Goal: Information Seeking & Learning: Understand process/instructions

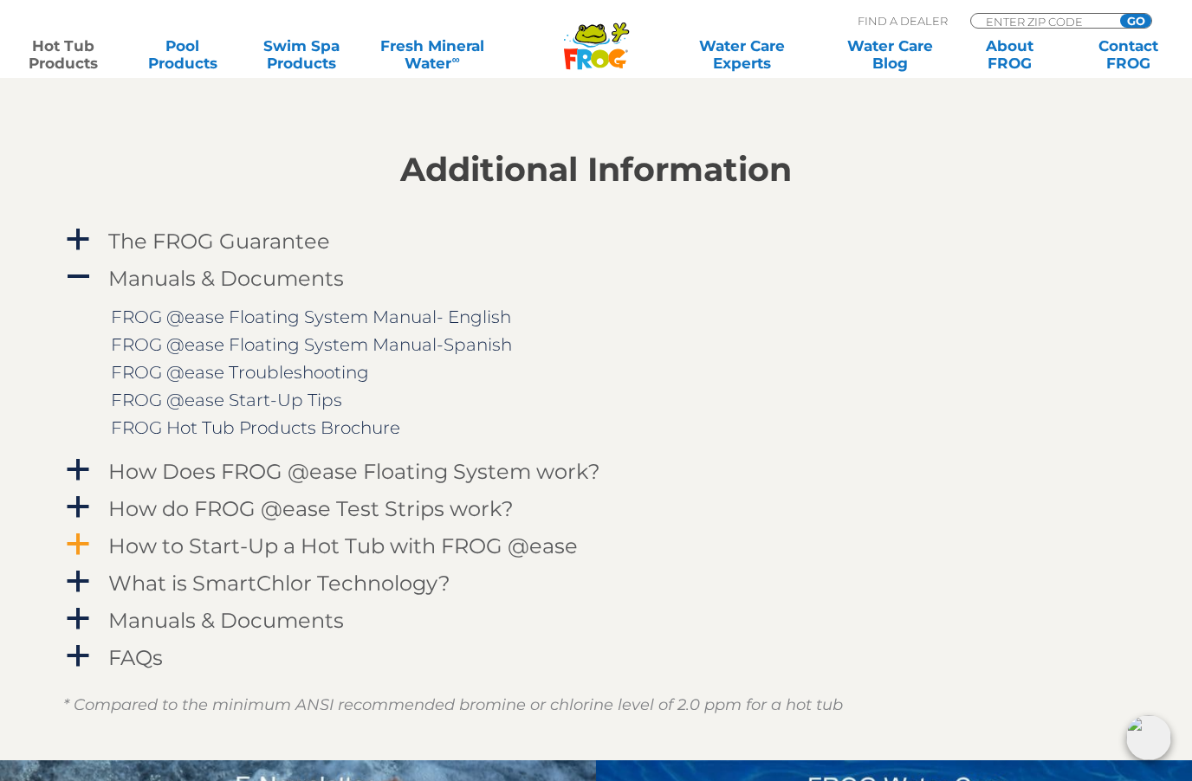
click at [447, 541] on h4 "How to Start-Up a Hot Tub with FROG @ease" at bounding box center [343, 546] width 470 height 23
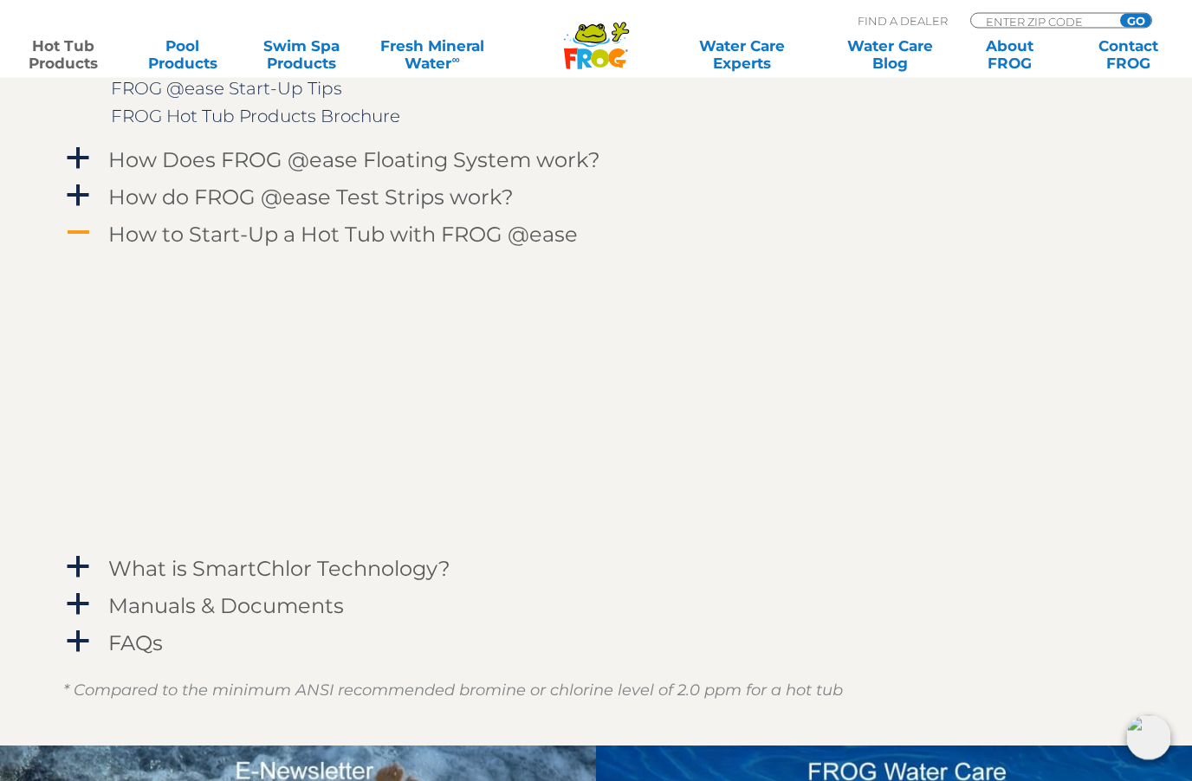
scroll to position [1974, 0]
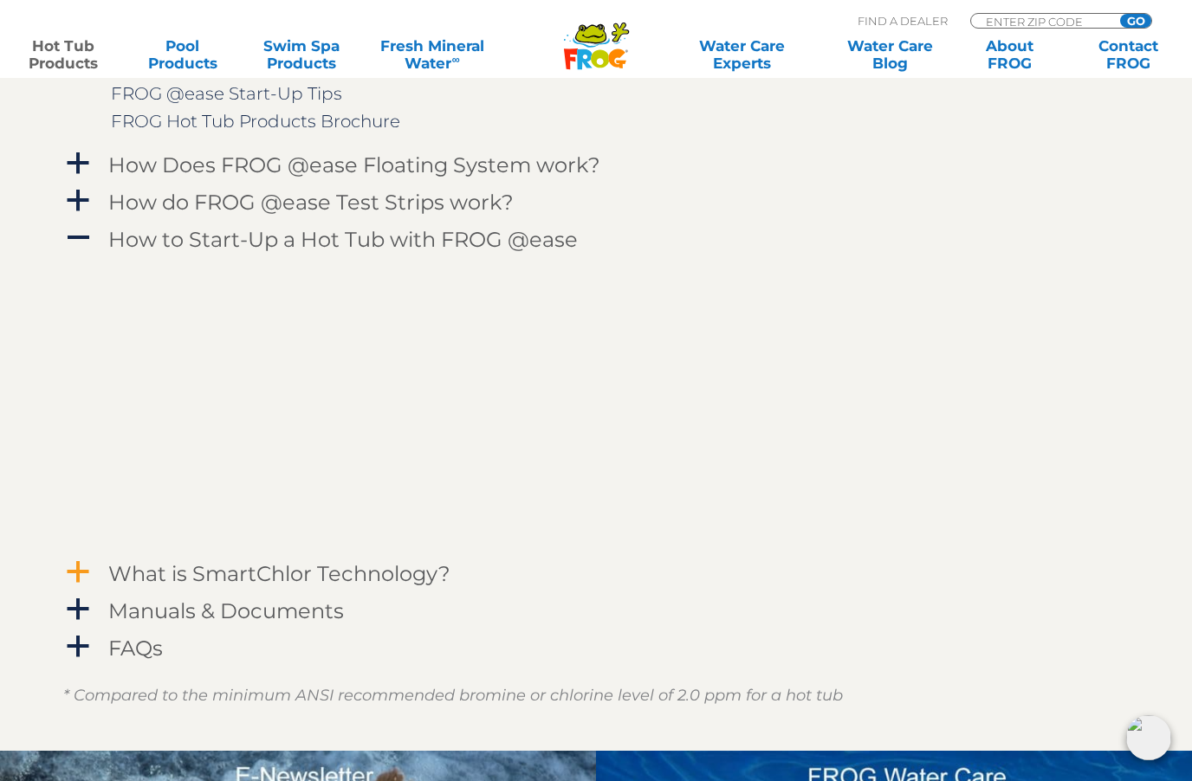
click at [158, 562] on h4 "What is SmartChlor Technology?" at bounding box center [279, 573] width 342 height 23
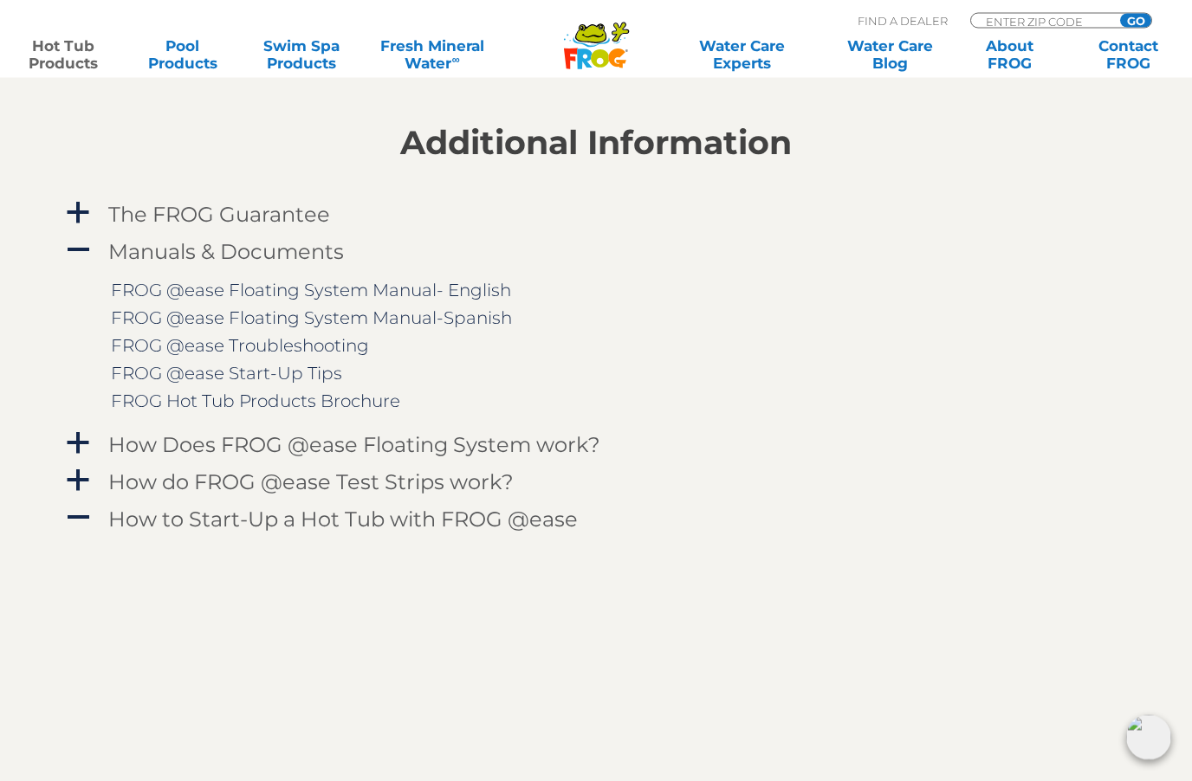
scroll to position [1686, 0]
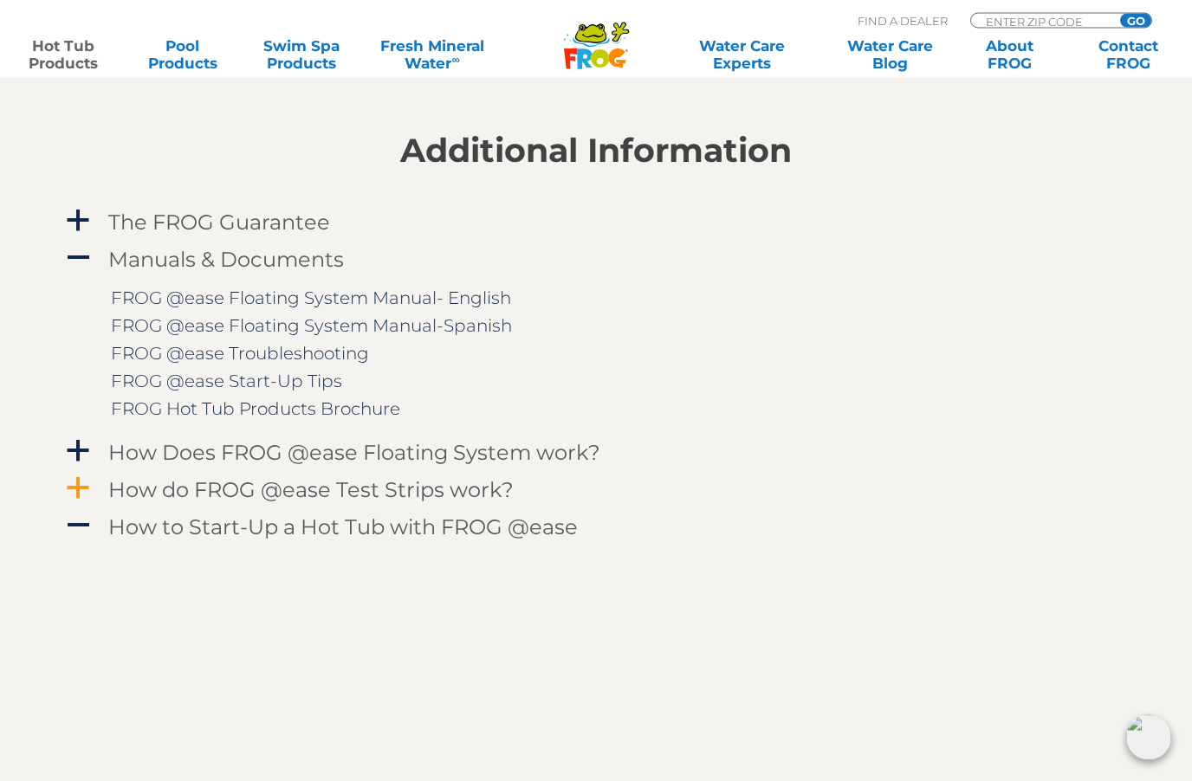
click at [415, 485] on h4 "How do FROG @ease Test Strips work?" at bounding box center [310, 490] width 405 height 23
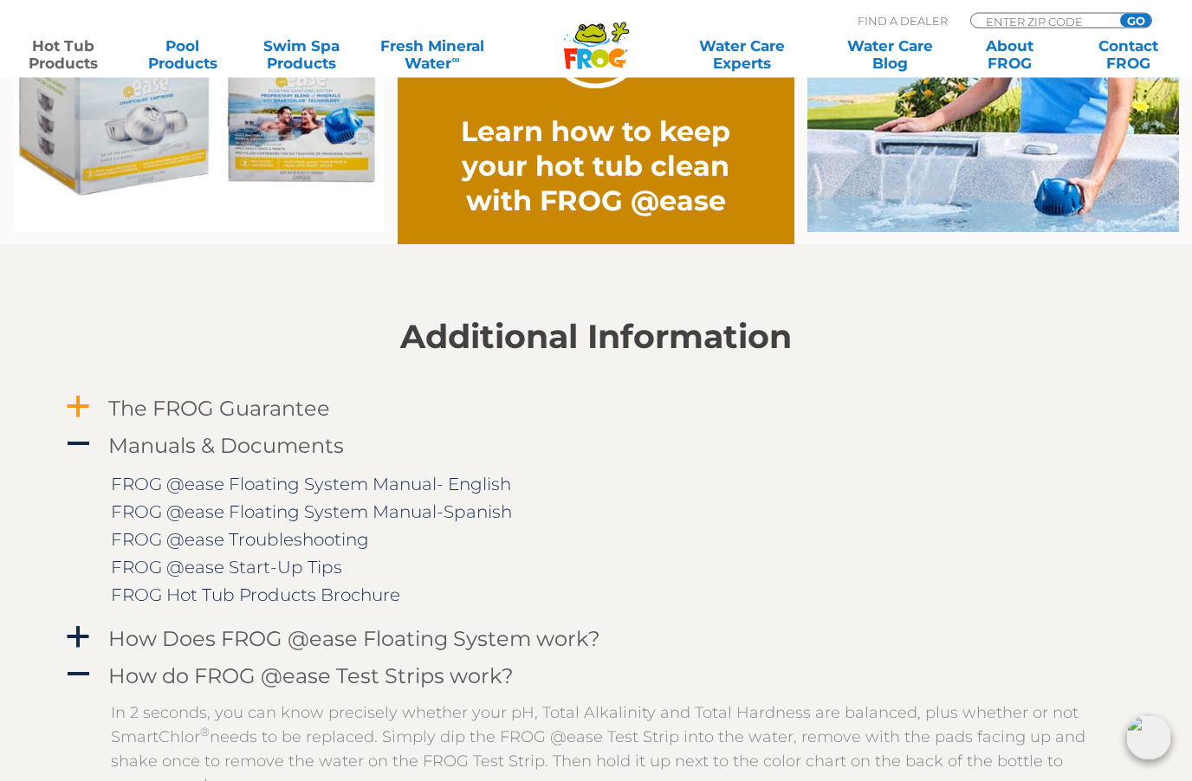
click at [283, 408] on h4 "The FROG Guarantee" at bounding box center [219, 409] width 222 height 23
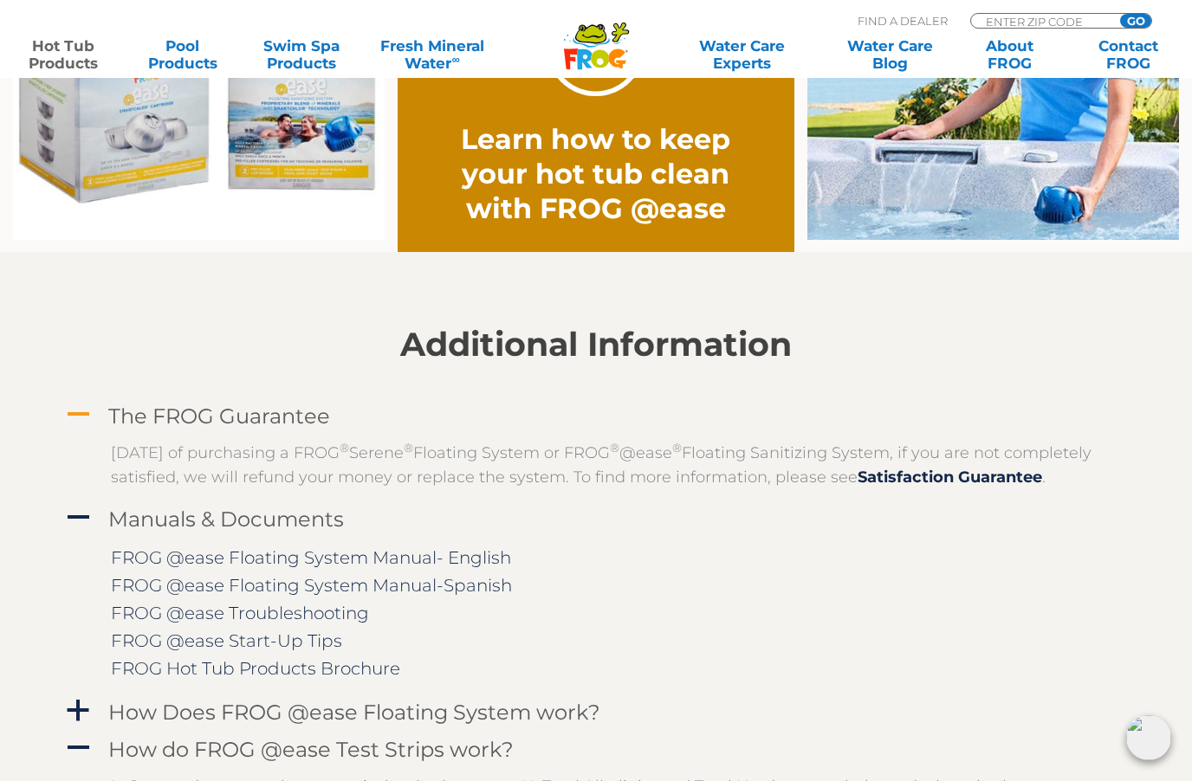
scroll to position [1492, 0]
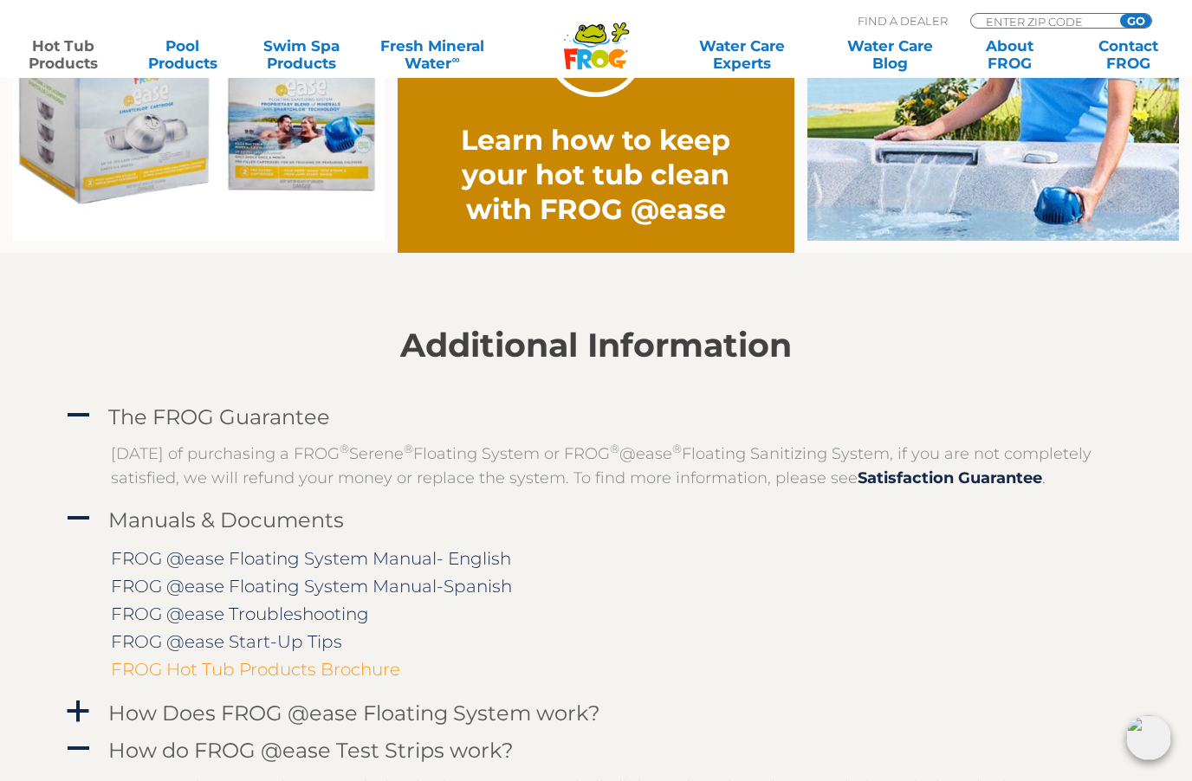
click at [290, 680] on link "FROG Hot Tub Products Brochure" at bounding box center [255, 669] width 289 height 21
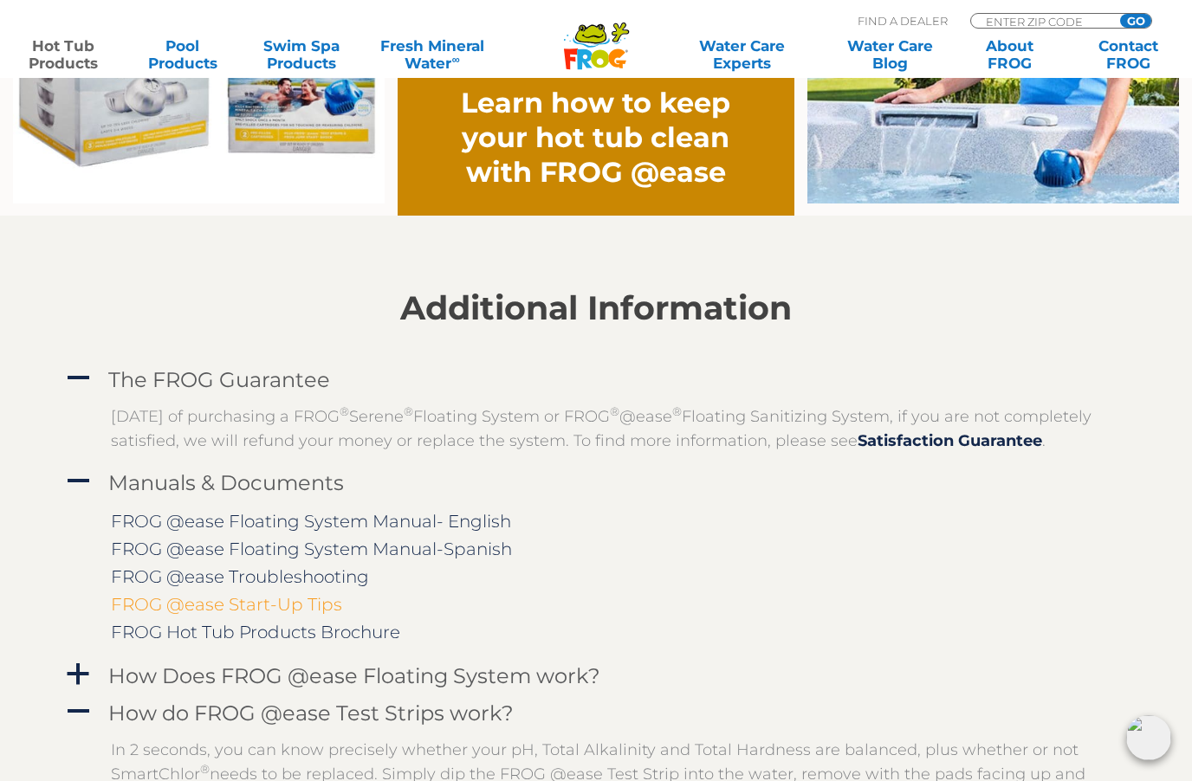
click at [252, 615] on link "FROG @ease Start-Up Tips" at bounding box center [226, 604] width 231 height 21
click at [319, 587] on link "FROG @ease Troubleshooting" at bounding box center [240, 577] width 258 height 21
click at [430, 560] on link "FROG @ease Floating System Manual-Spanish" at bounding box center [311, 549] width 401 height 21
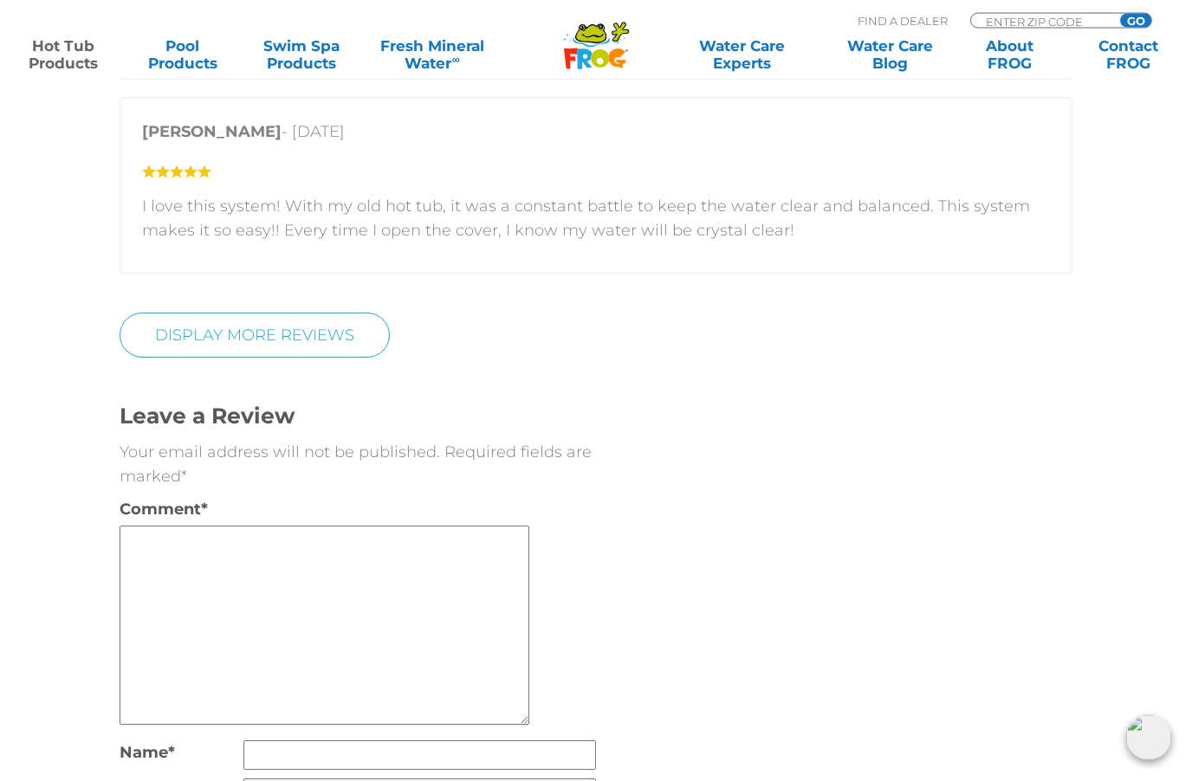
scroll to position [5410, 0]
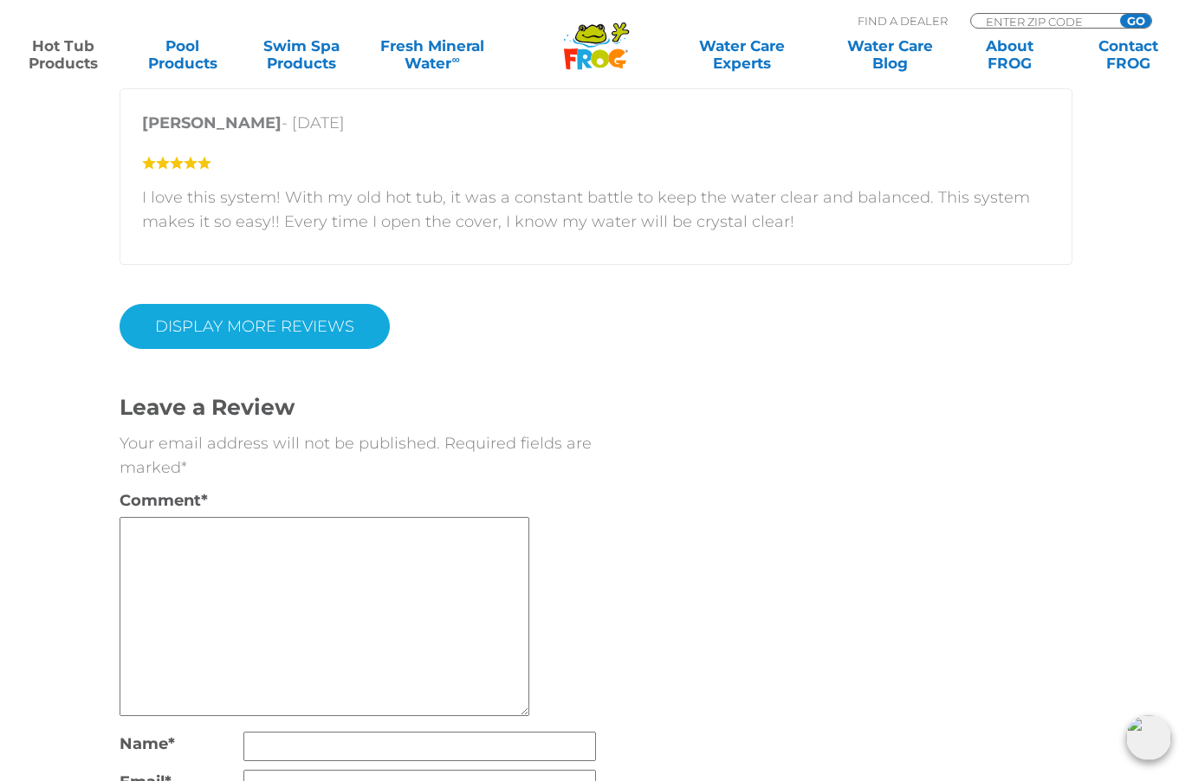
click at [264, 328] on link "Display More Reviews" at bounding box center [255, 326] width 270 height 45
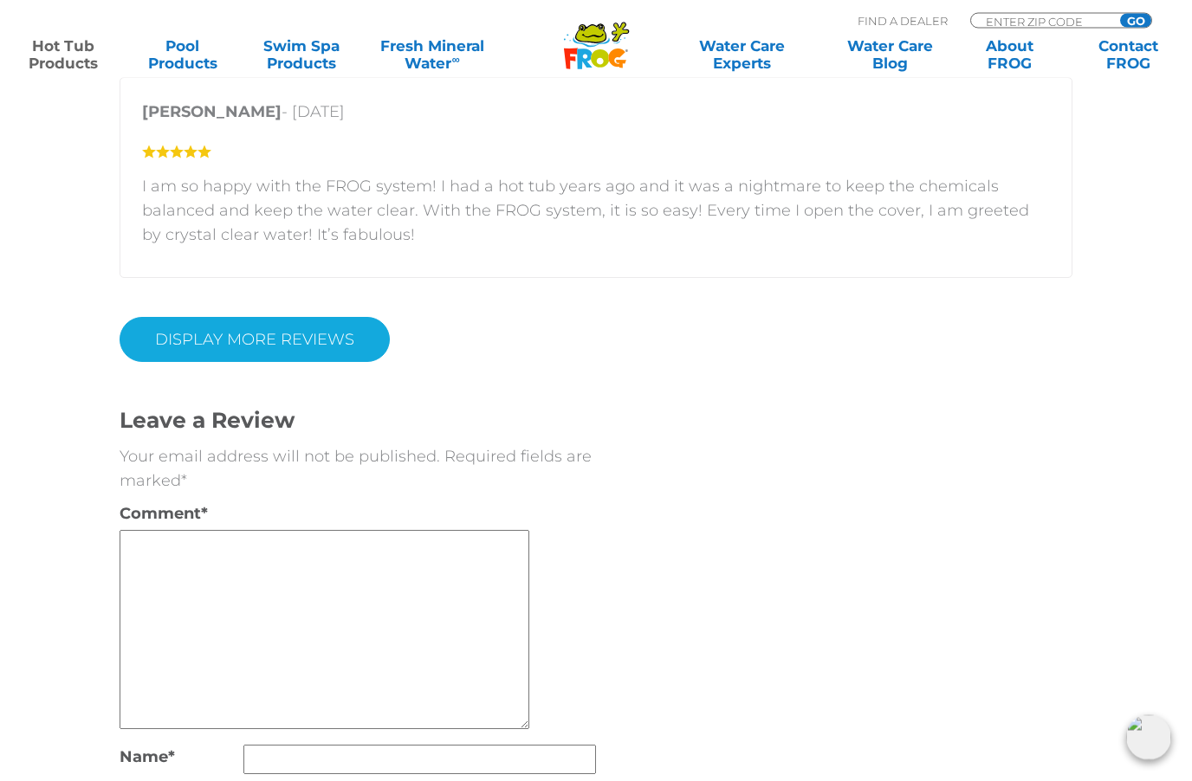
scroll to position [6706, 0]
click at [245, 330] on link "DISPLAY MORE REVIEWS" at bounding box center [255, 339] width 270 height 45
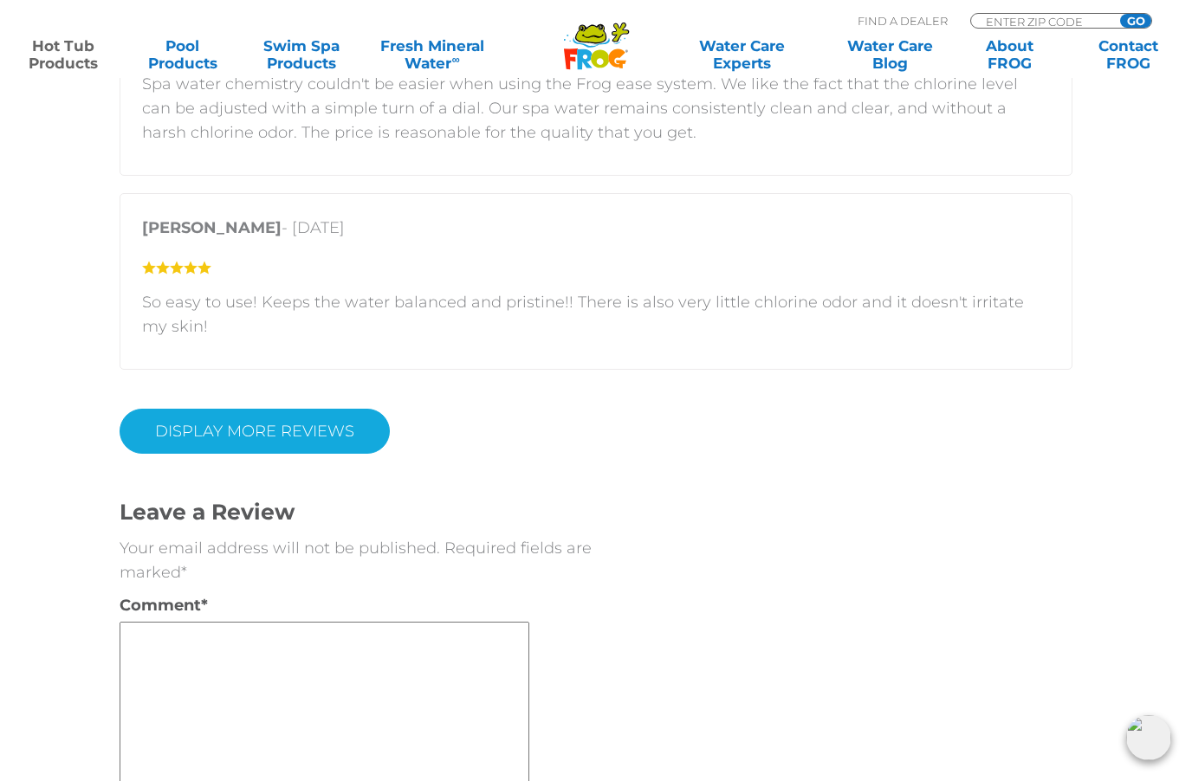
scroll to position [7683, 0]
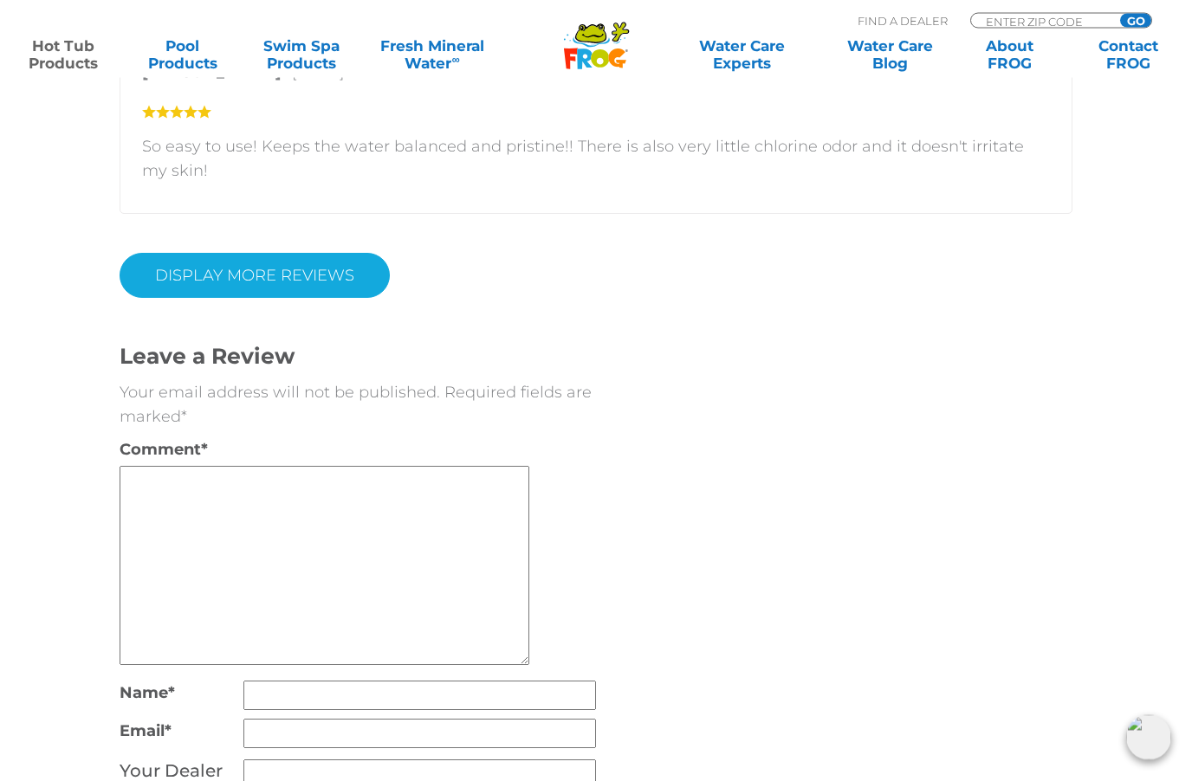
click at [259, 256] on link "DISPLAY MORE REVIEWS" at bounding box center [255, 276] width 270 height 45
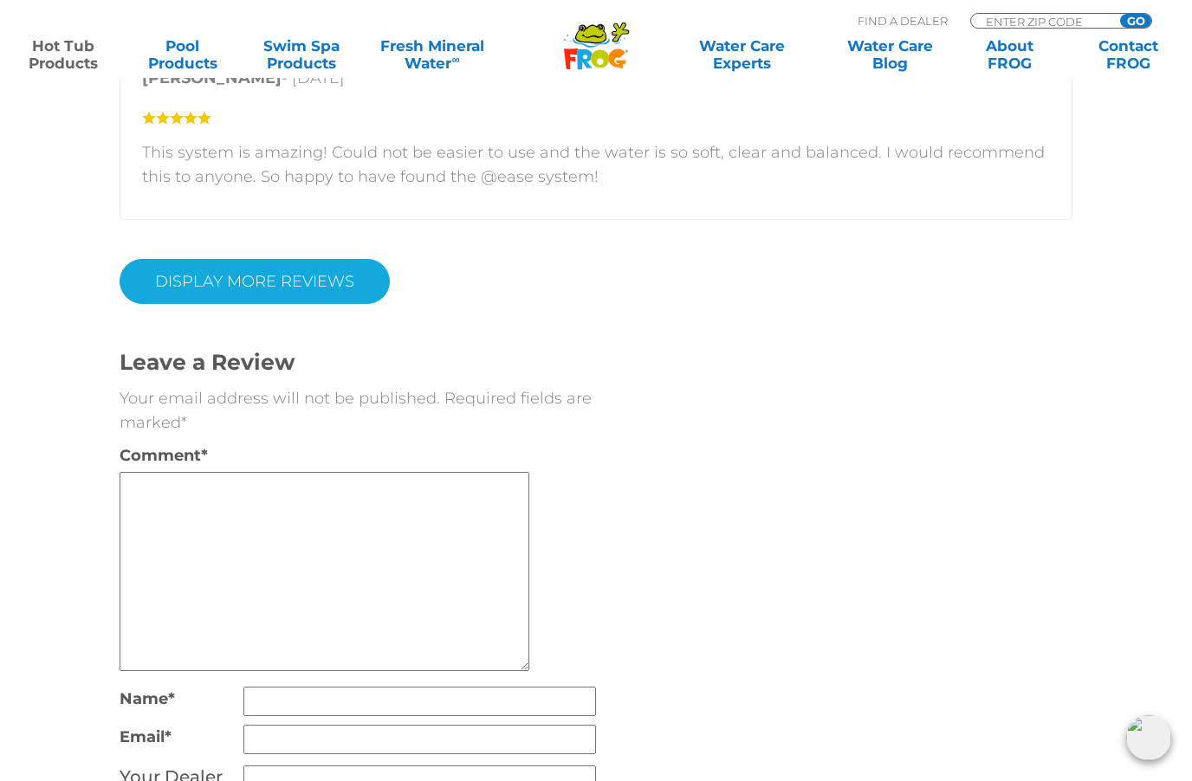
scroll to position [8797, 0]
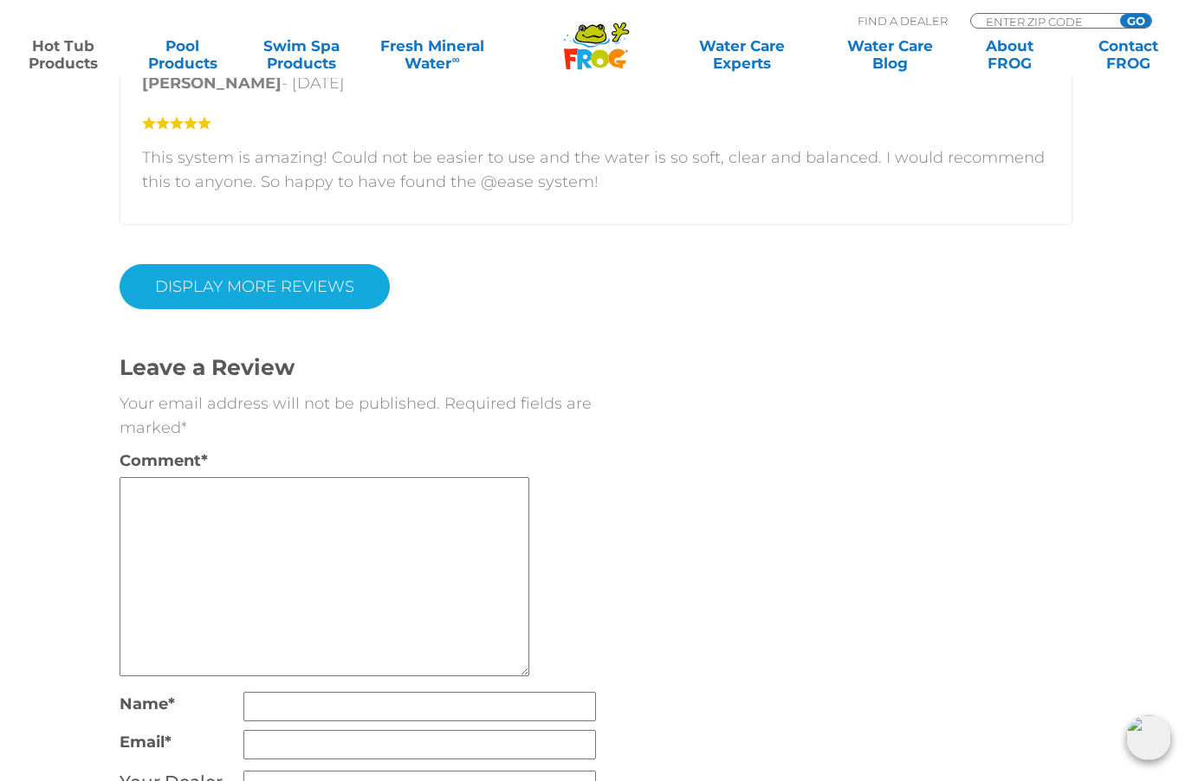
click at [251, 269] on link "DISPLAY MORE REVIEWS" at bounding box center [255, 286] width 270 height 45
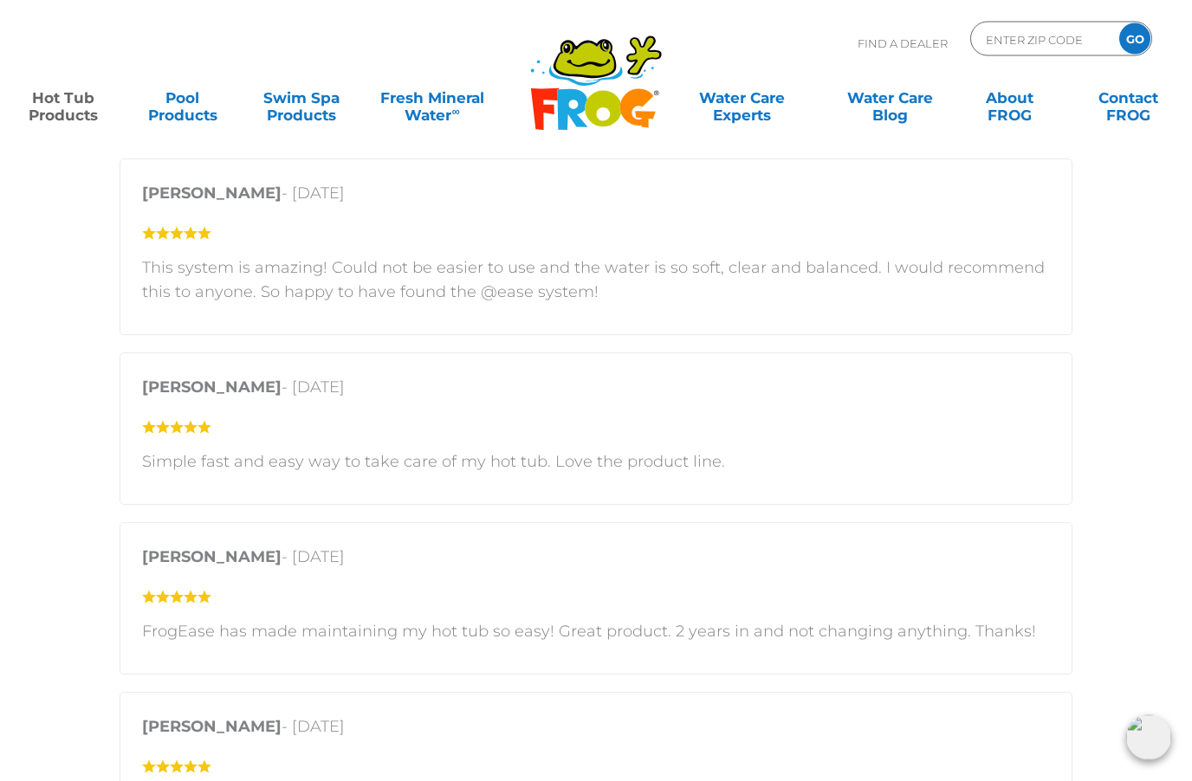
scroll to position [8687, 0]
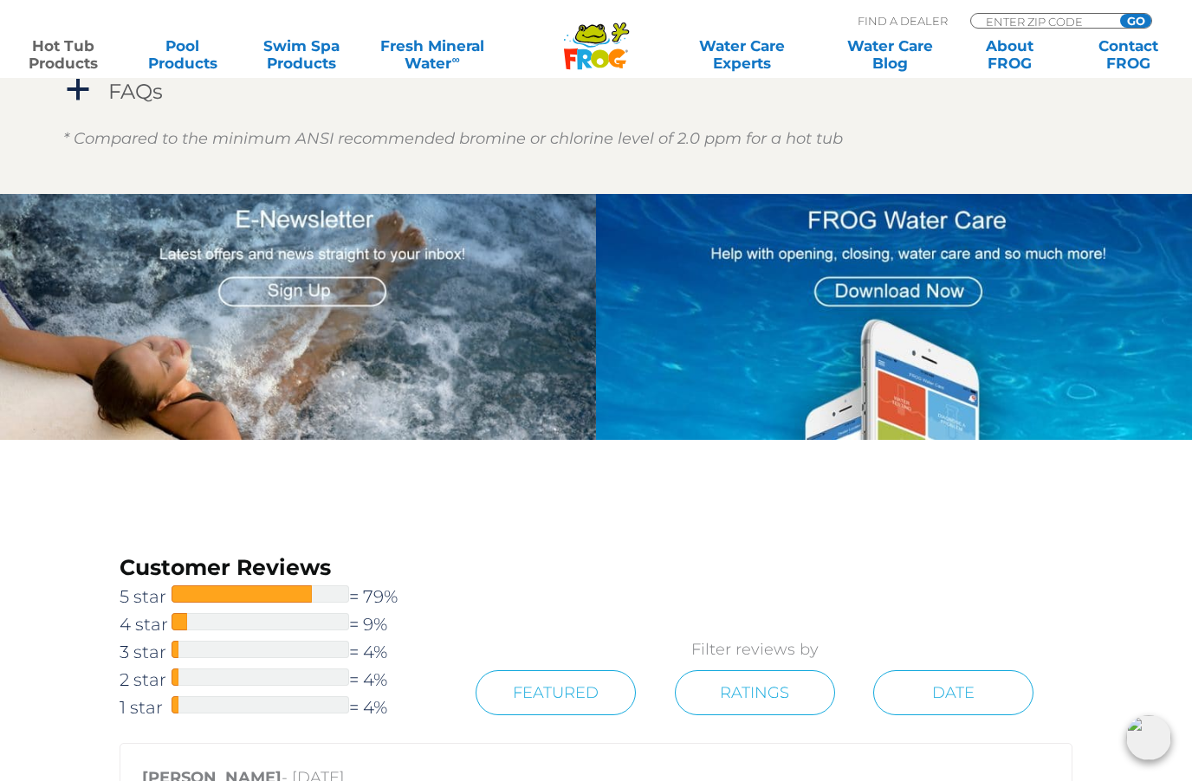
scroll to position [4049, 0]
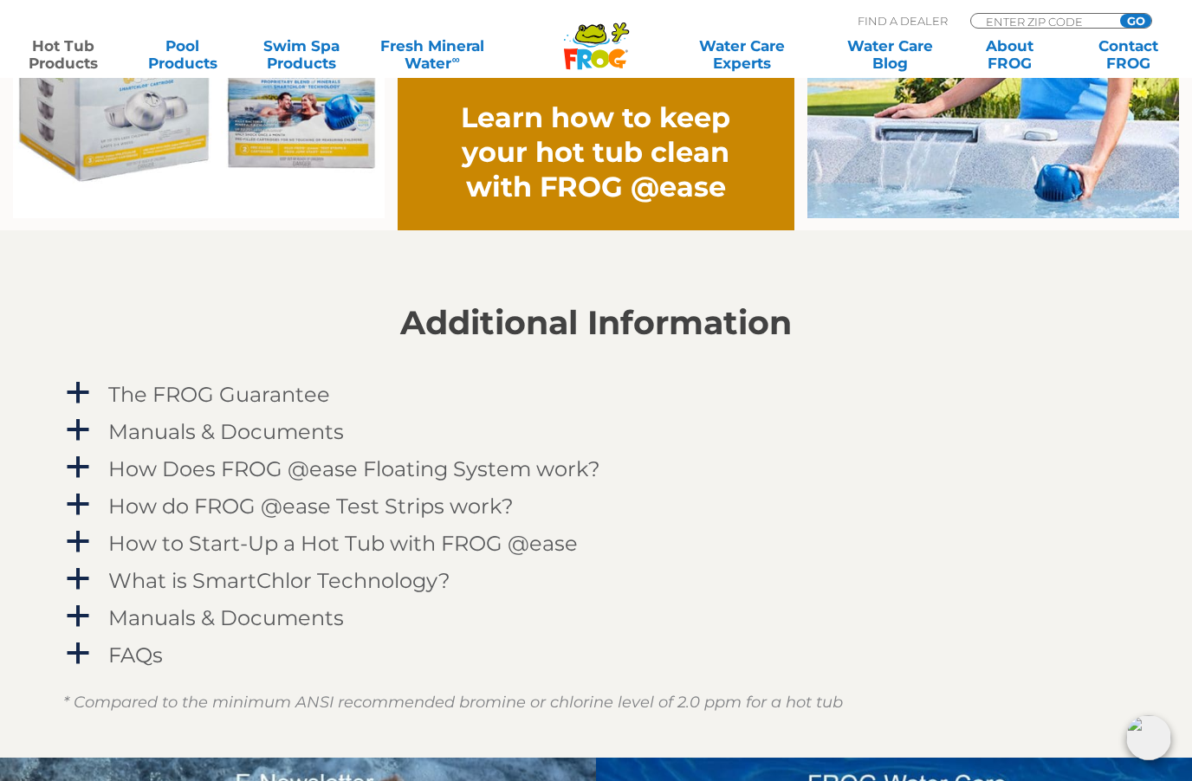
scroll to position [1503, 0]
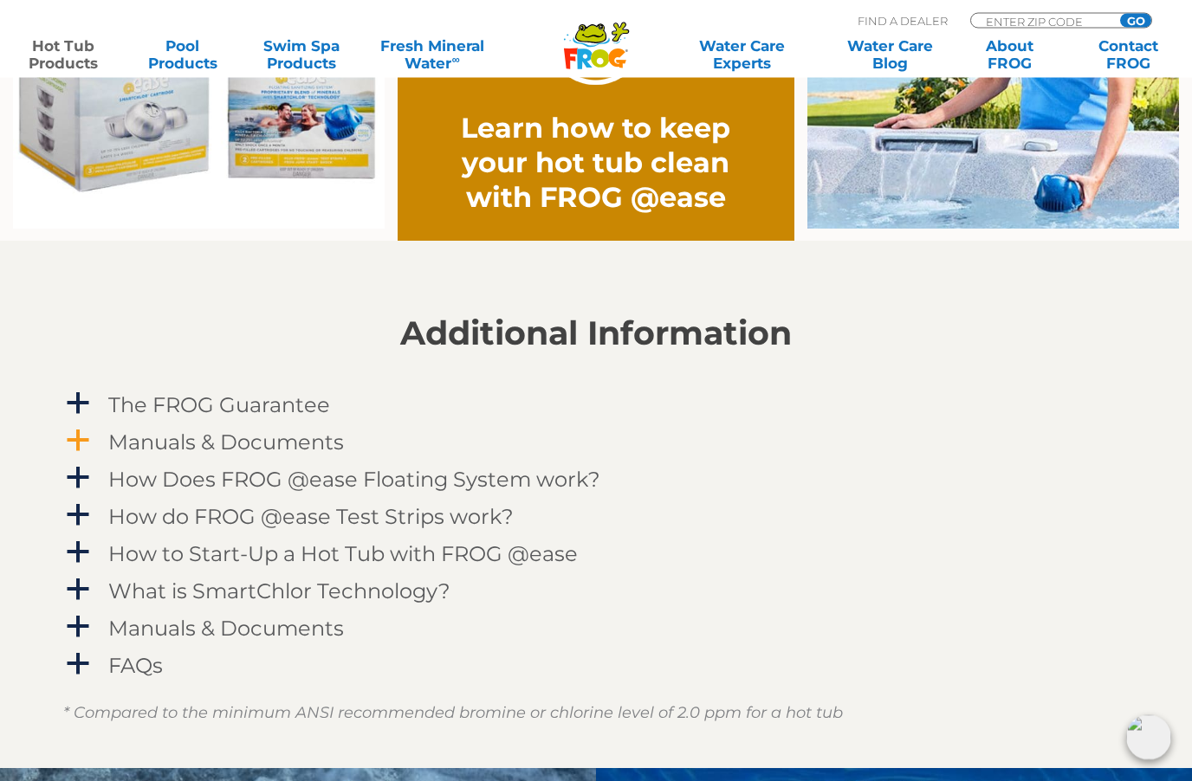
click at [269, 445] on h4 "Manuals & Documents" at bounding box center [226, 442] width 236 height 23
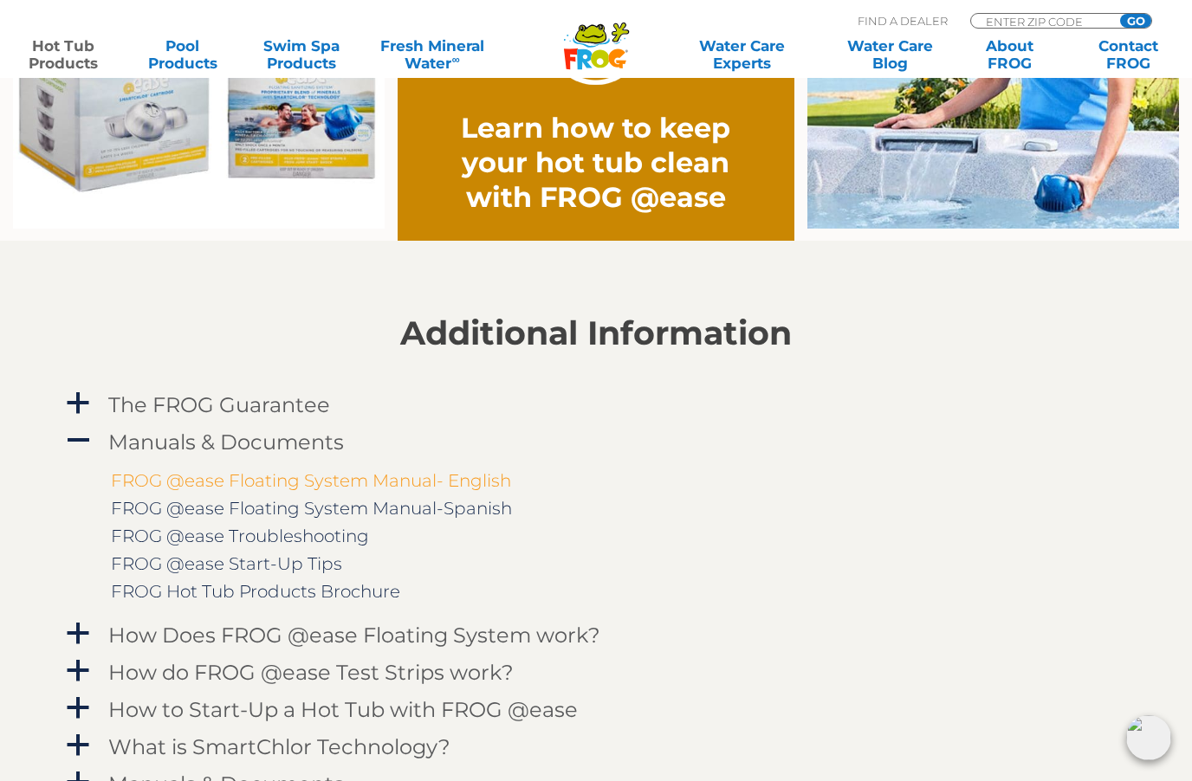
click at [471, 481] on link "FROG @ease Floating System Manual- English" at bounding box center [311, 480] width 400 height 21
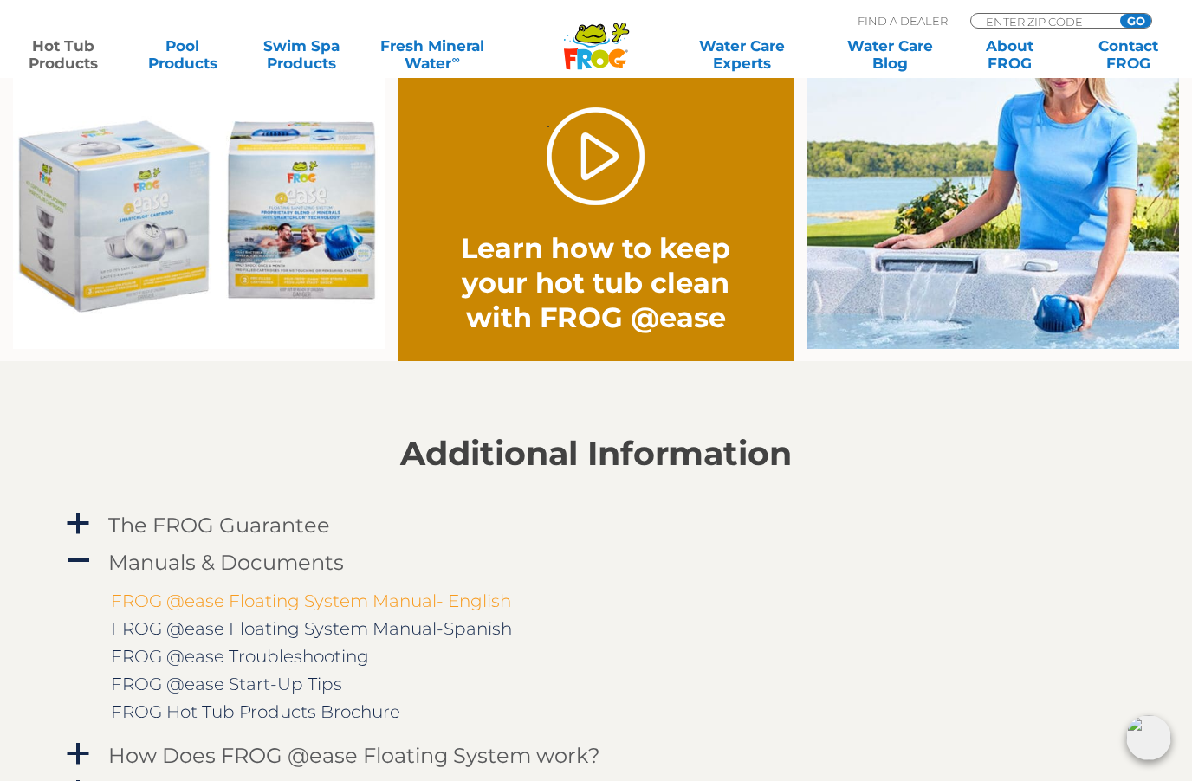
scroll to position [1375, 0]
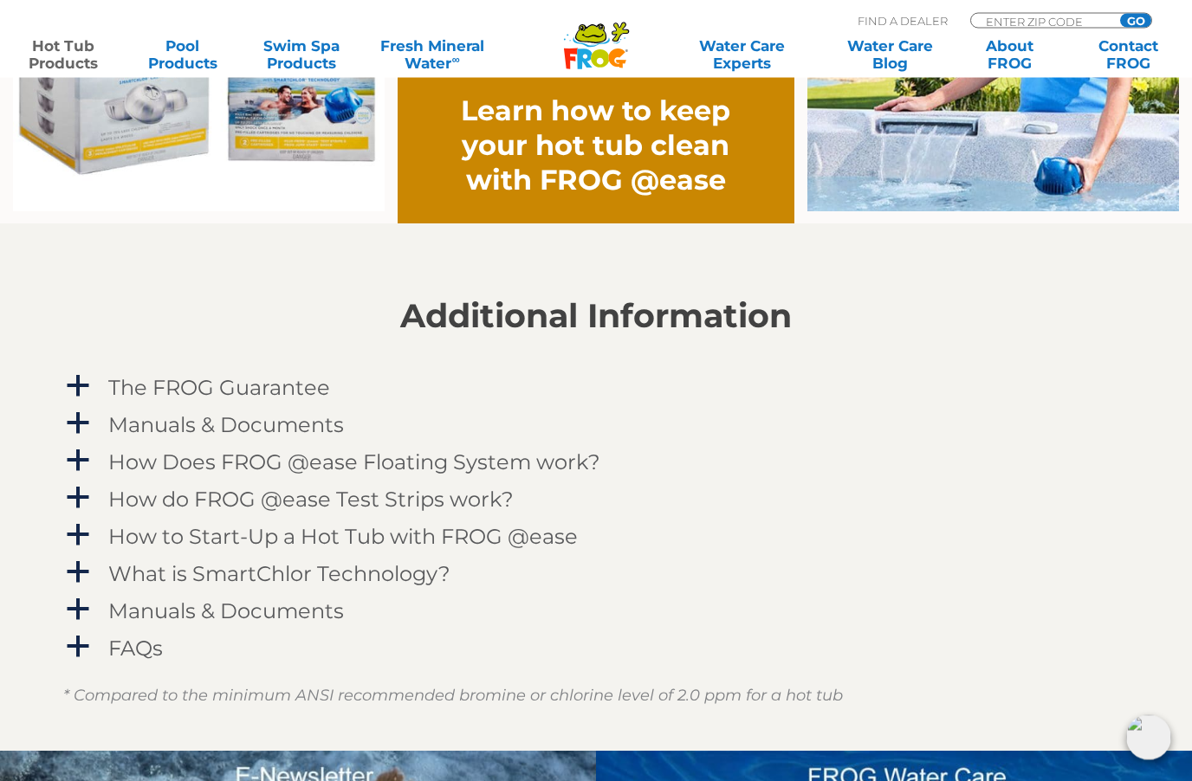
scroll to position [1518, 0]
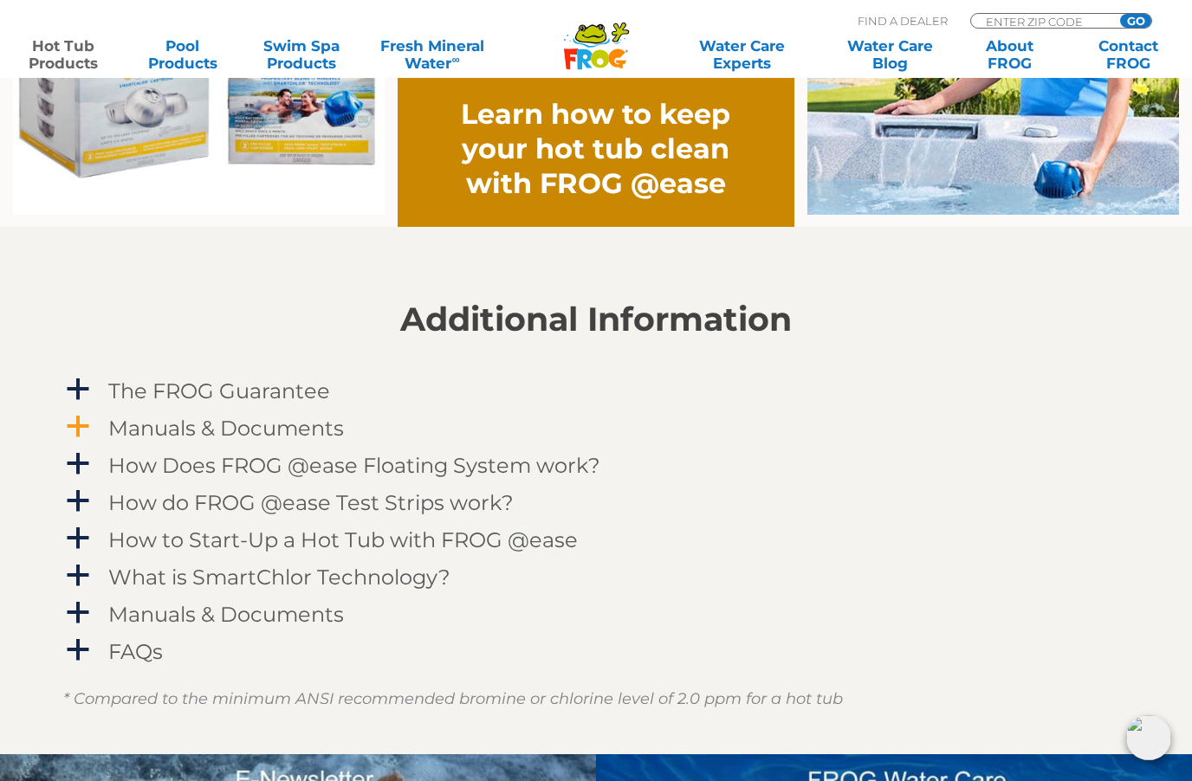
click at [293, 429] on h4 "Manuals & Documents" at bounding box center [226, 428] width 236 height 23
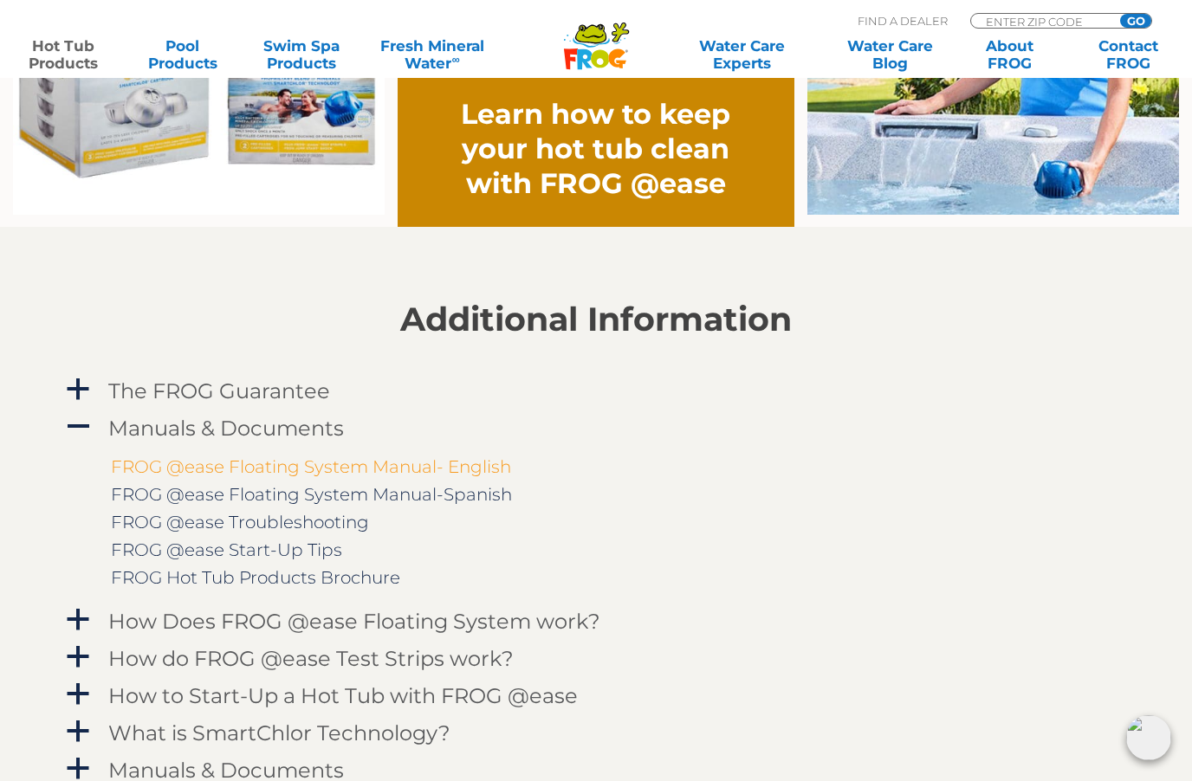
click at [469, 466] on link "FROG @ease Floating System Manual- English" at bounding box center [311, 467] width 400 height 21
